Goal: Navigation & Orientation: Go to known website

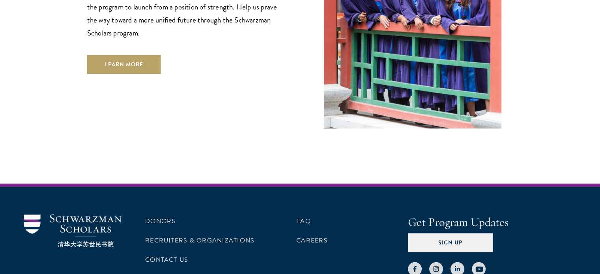
scroll to position [2355, 0]
